Goal: Task Accomplishment & Management: Use online tool/utility

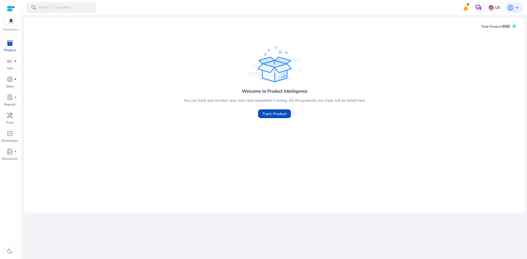
drag, startPoint x: 0, startPoint y: 0, endPoint x: 16, endPoint y: 49, distance: 51.6
click at [16, 48] on link "inventory_2 Product" at bounding box center [9, 48] width 19 height 18
click at [13, 61] on span "campaign" at bounding box center [10, 61] width 7 height 7
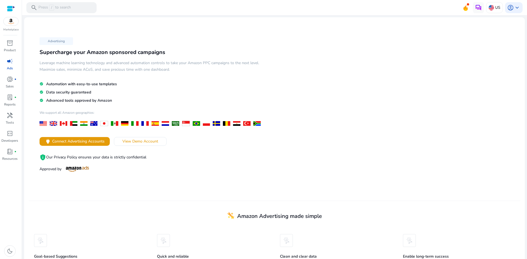
click at [414, 88] on div "Advertising Supercharge your Amazon sponsored campaigns Leverage machine learni…" at bounding box center [275, 111] width 492 height 179
